Goal: Task Accomplishment & Management: Manage account settings

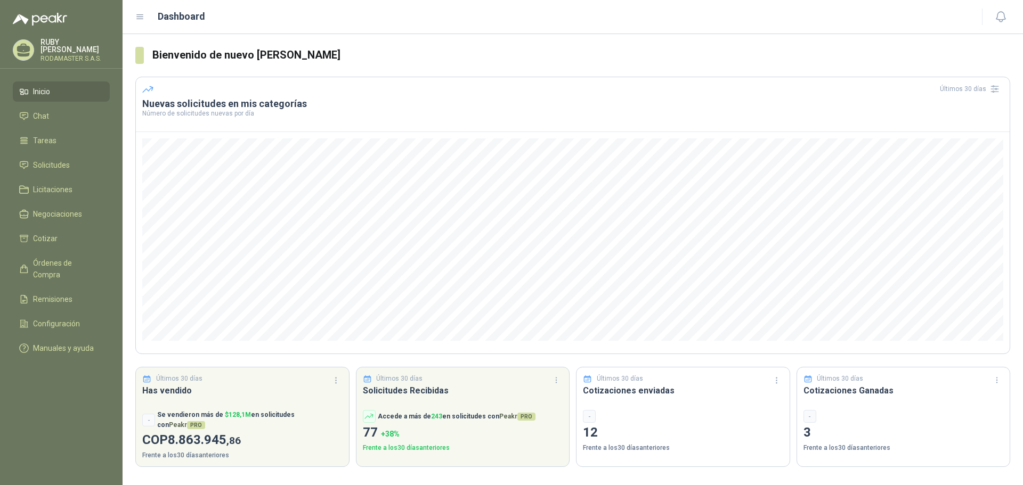
click at [628, 418] on div "-" at bounding box center [683, 416] width 200 height 13
click at [604, 435] on p "12" at bounding box center [683, 433] width 200 height 20
click at [60, 170] on link "Solicitudes" at bounding box center [61, 165] width 97 height 20
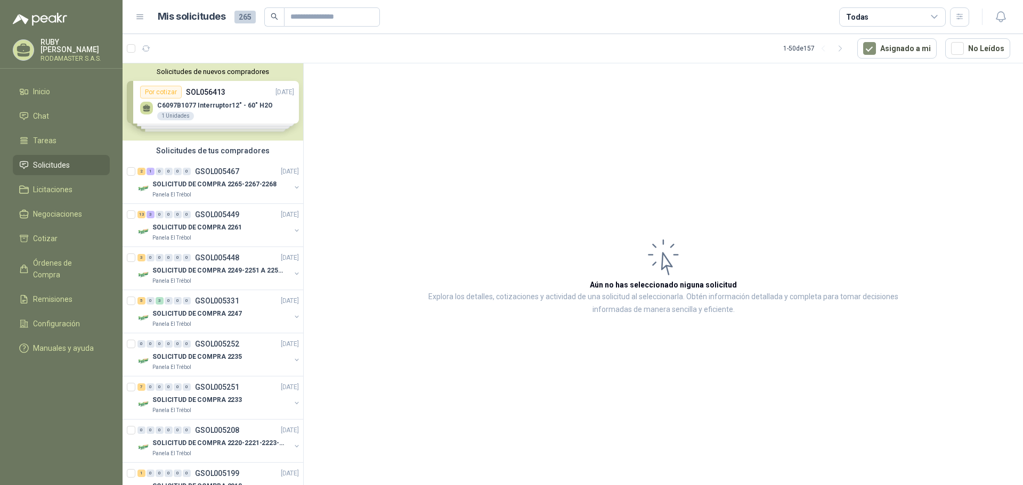
click at [223, 109] on div "Solicitudes de nuevos compradores Por cotizar SOL056413 [DATE] C6097B1077 Inter…" at bounding box center [213, 101] width 181 height 77
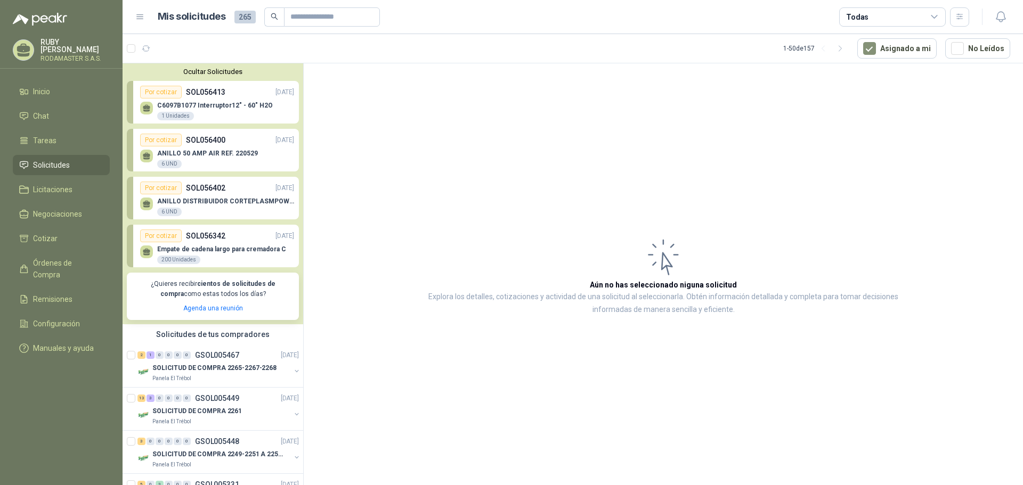
click at [216, 254] on div "Empate [PERSON_NAME] largo para cremadora C 200 Unidades" at bounding box center [221, 255] width 129 height 19
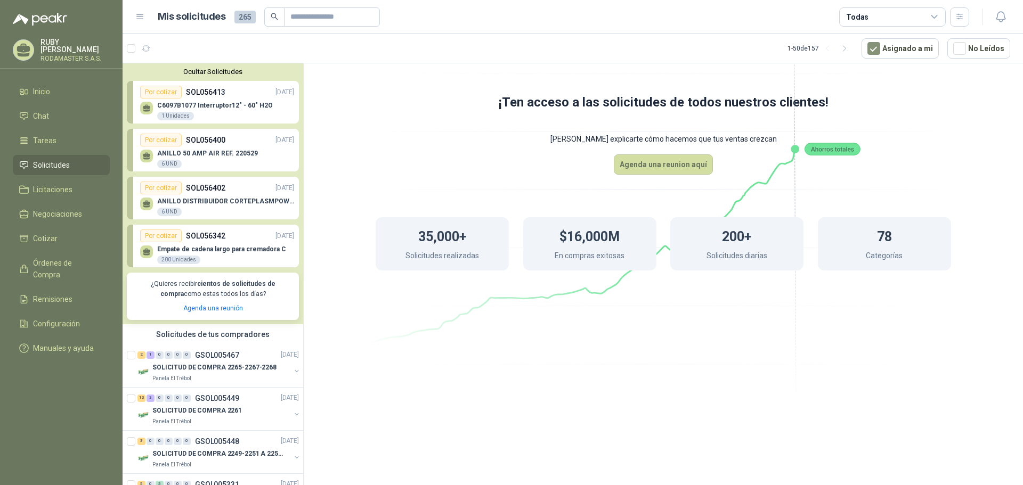
click at [225, 203] on p "ANILLO DISTRIBUIDOR CORTEPLASMPOWERMX125" at bounding box center [225, 201] width 137 height 7
click at [209, 360] on div "2 1 0 0 0 0 GSOL005467 [DATE]" at bounding box center [219, 355] width 164 height 13
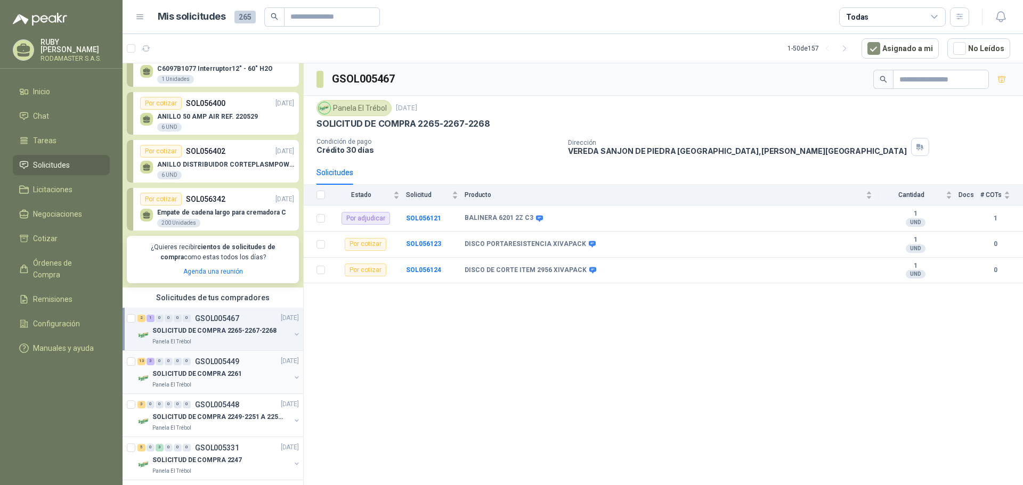
scroll to position [53, 0]
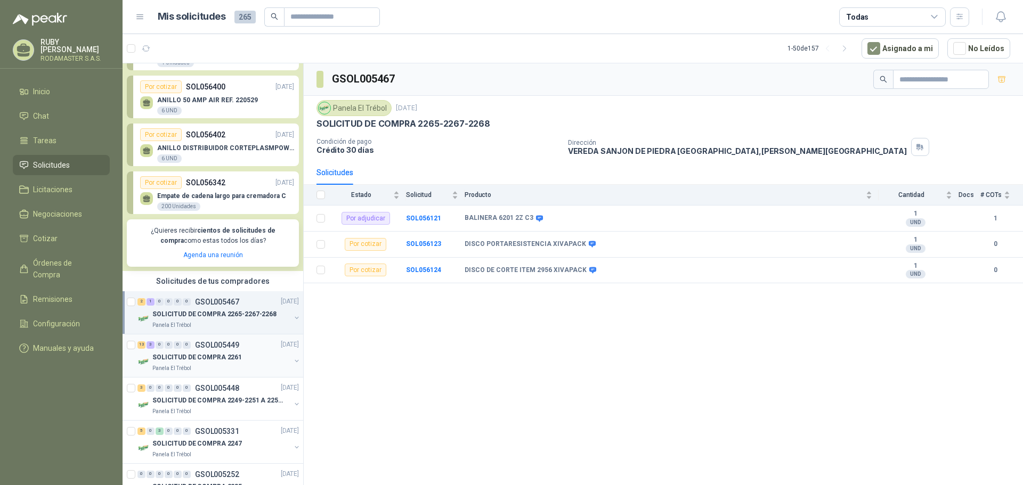
click at [211, 355] on p "SOLICITUD DE COMPRA 2261" at bounding box center [197, 358] width 90 height 10
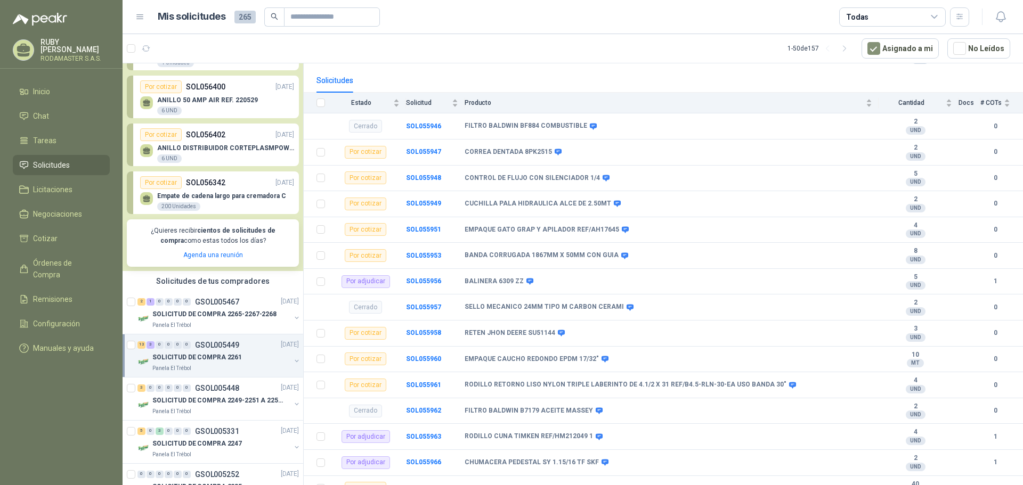
scroll to position [73, 0]
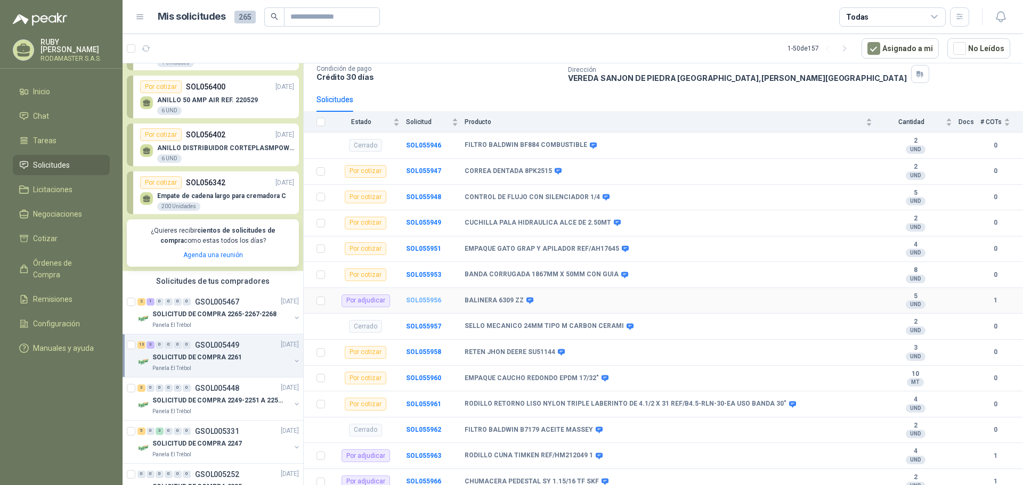
click at [409, 297] on b "SOL055956" at bounding box center [423, 300] width 35 height 7
